Goal: Task Accomplishment & Management: Manage account settings

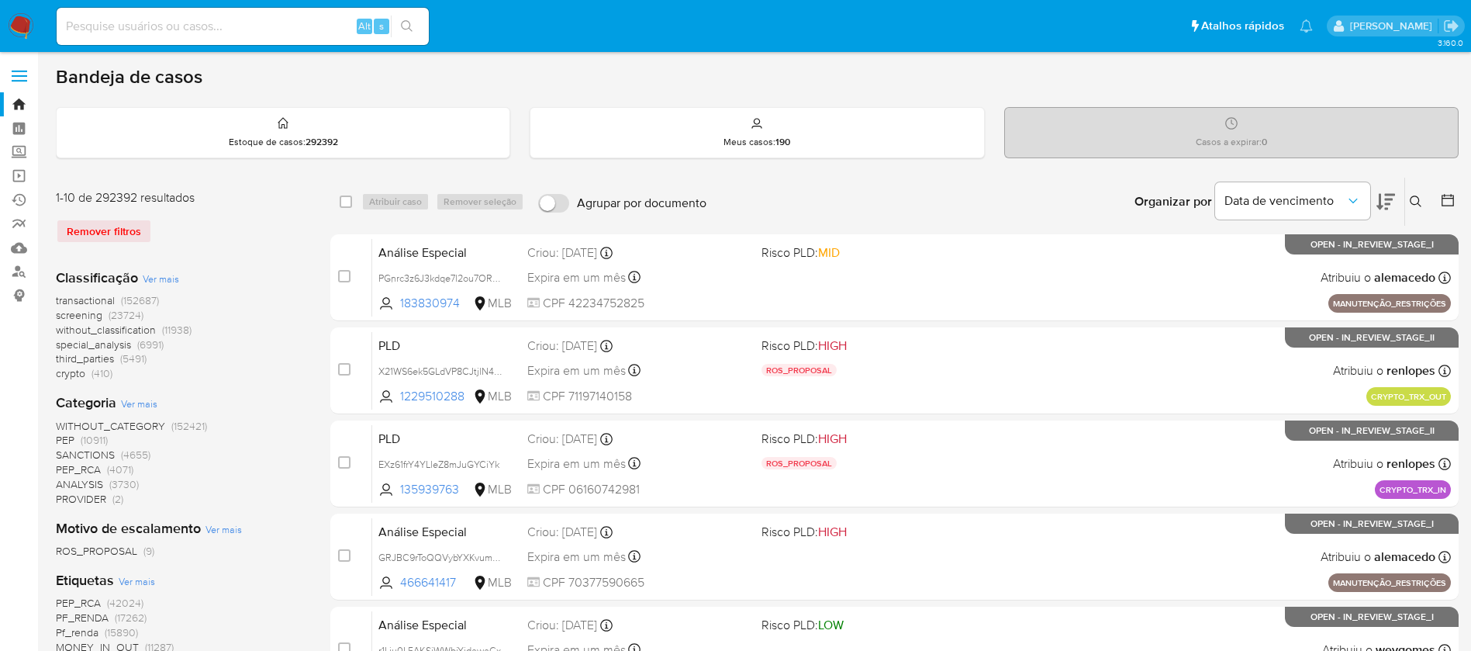
click at [1260, 130] on div "Casos a expirar : 0" at bounding box center [1231, 133] width 453 height 50
click at [22, 99] on link "Bandeja" at bounding box center [92, 104] width 185 height 24
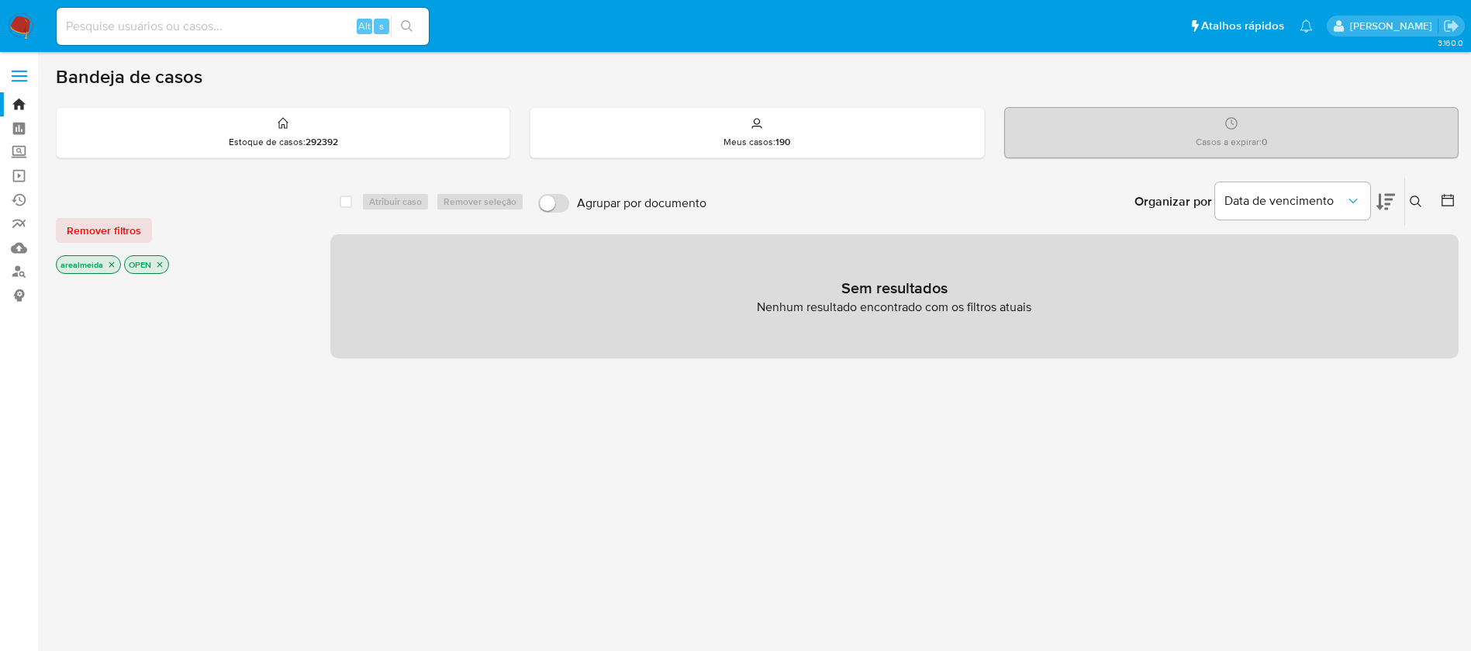
click at [112, 264] on icon "close-filter" at bounding box center [111, 264] width 5 height 5
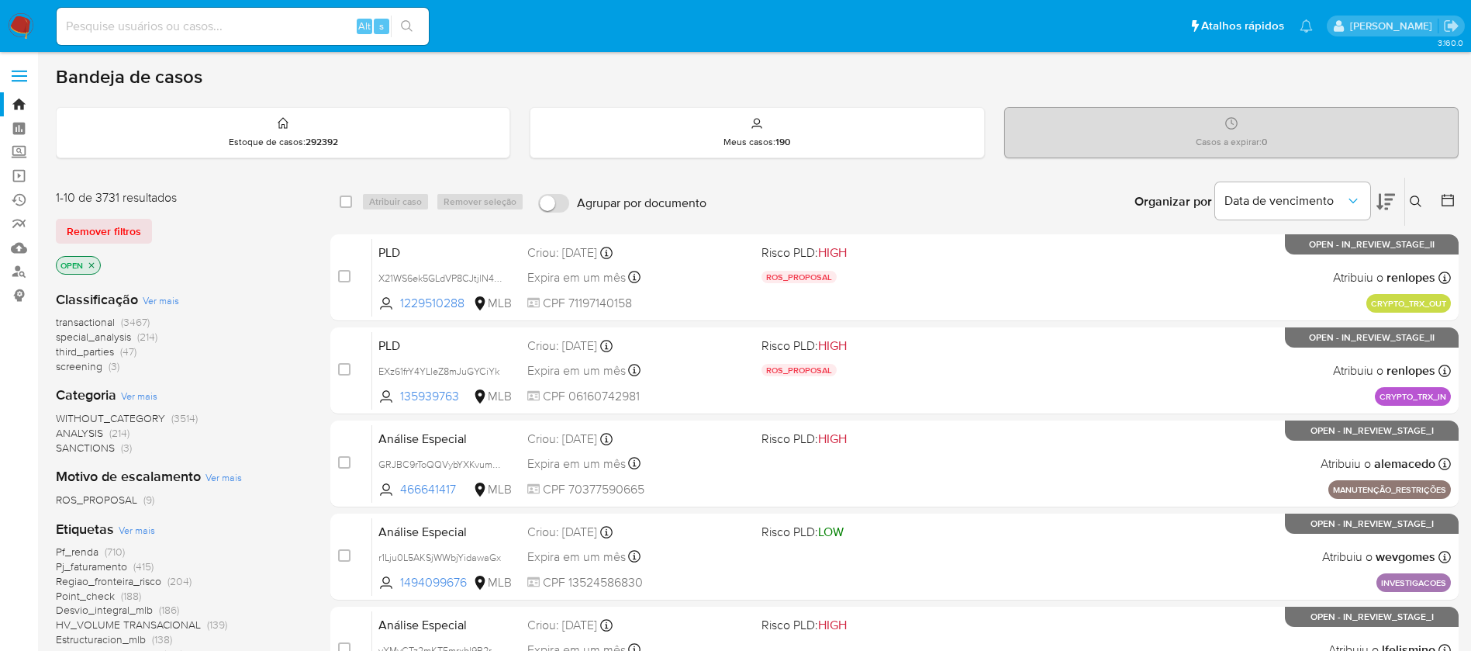
click at [92, 265] on icon "close-filter" at bounding box center [91, 264] width 5 height 5
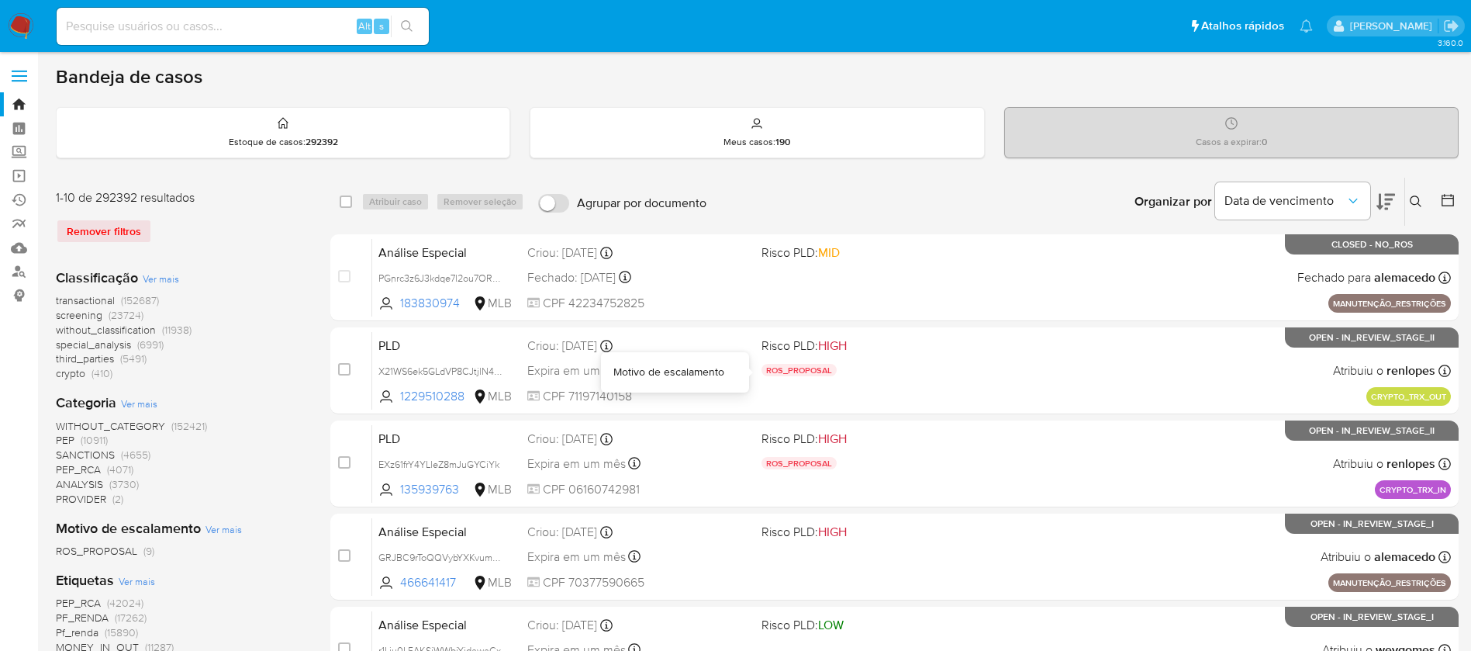
drag, startPoint x: 919, startPoint y: 382, endPoint x: 1231, endPoint y: 415, distance: 314.3
